Goal: Information Seeking & Learning: Learn about a topic

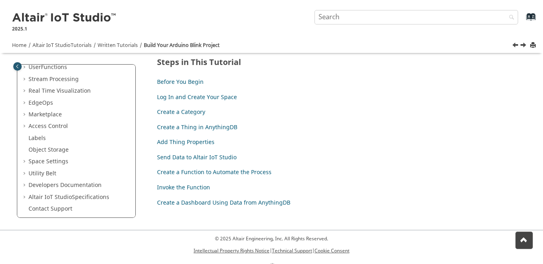
scroll to position [336, 0]
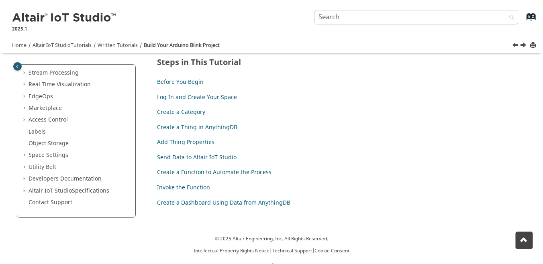
drag, startPoint x: 133, startPoint y: 198, endPoint x: 133, endPoint y: 185, distance: 13.3
click at [133, 185] on div "Welcome What's New View new features for Altair IoT Studio 's latest release. G…" at bounding box center [76, 141] width 118 height 153
drag, startPoint x: 133, startPoint y: 185, endPoint x: 143, endPoint y: 198, distance: 16.4
click at [143, 198] on div "Build Your Arduino Blink Project This tutorial will guide you through the proce…" at bounding box center [336, 48] width 391 height 346
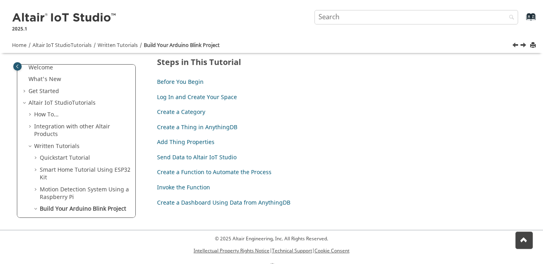
scroll to position [9, 0]
click at [145, 92] on div "Build Your Arduino Blink Project This tutorial will guide you through the proce…" at bounding box center [336, 48] width 391 height 346
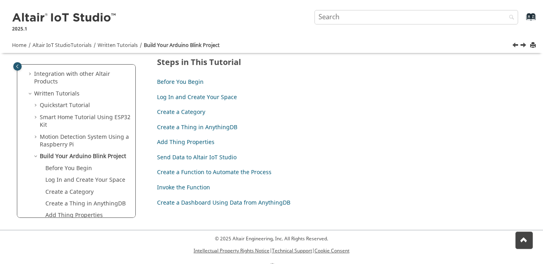
scroll to position [67, 0]
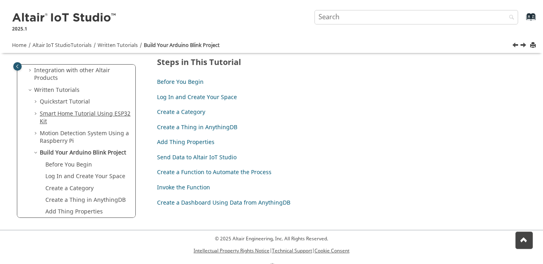
click at [46, 114] on link "Smart Home Tutorial Using ESP32 Kit" at bounding box center [85, 118] width 91 height 16
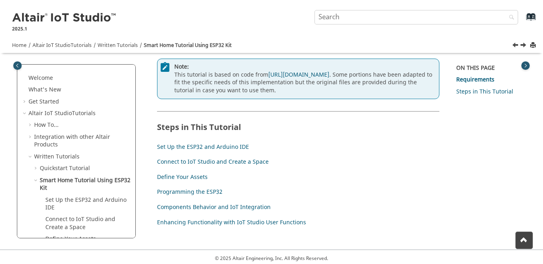
scroll to position [170, 0]
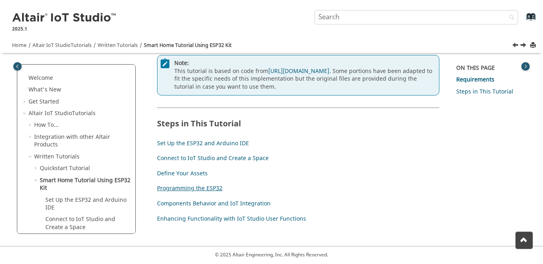
click at [180, 188] on link "Programming the ESP32" at bounding box center [190, 188] width 66 height 8
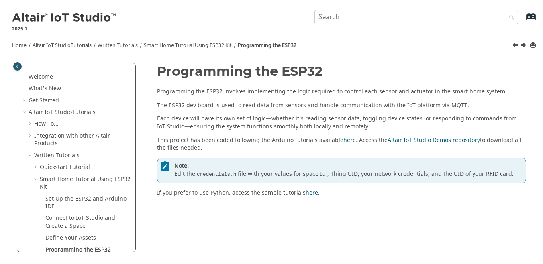
scroll to position [88, 0]
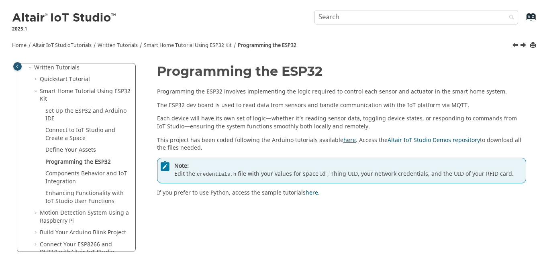
click at [348, 140] on link "here" at bounding box center [350, 140] width 12 height 8
